Goal: Find specific page/section: Find specific page/section

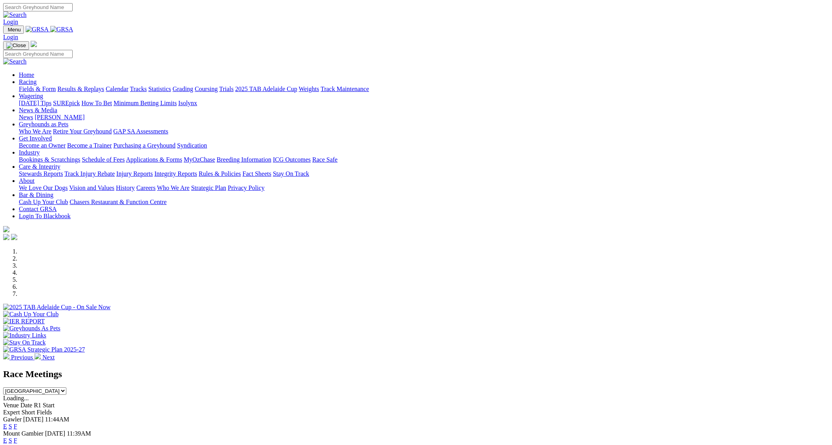
click at [17, 437] on link "F" at bounding box center [16, 440] width 4 height 7
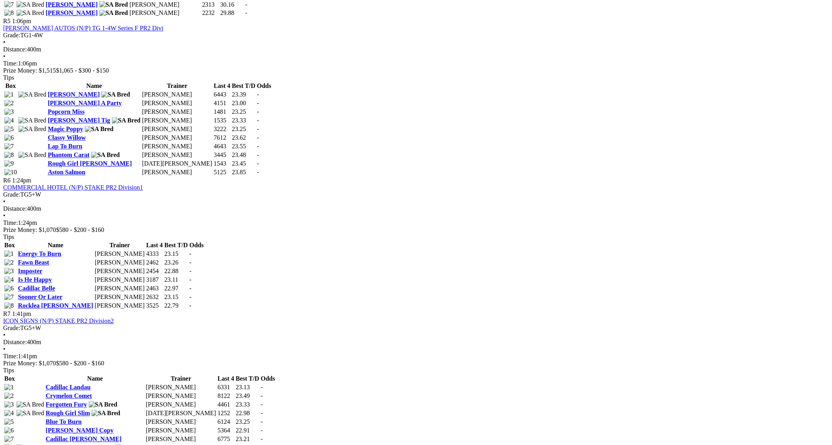
scroll to position [937, 0]
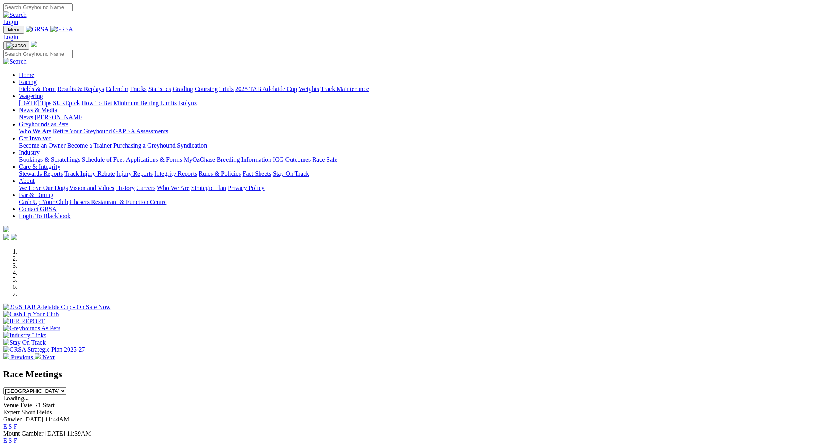
click at [17, 437] on link "F" at bounding box center [16, 440] width 4 height 7
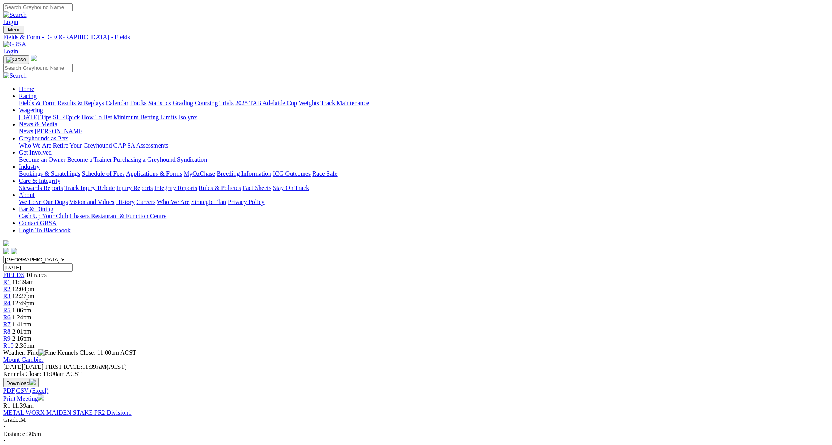
click at [44, 395] on link "Print Meeting" at bounding box center [23, 398] width 41 height 7
